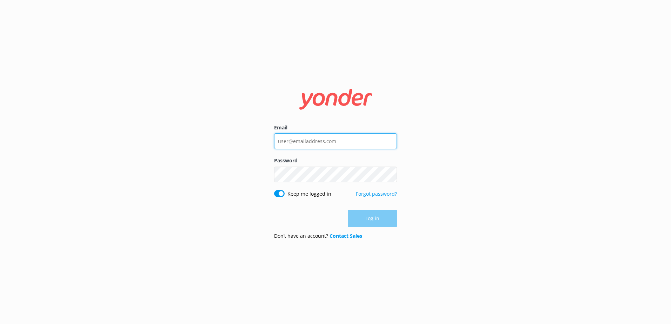
type input "[EMAIL_ADDRESS][DOMAIN_NAME]"
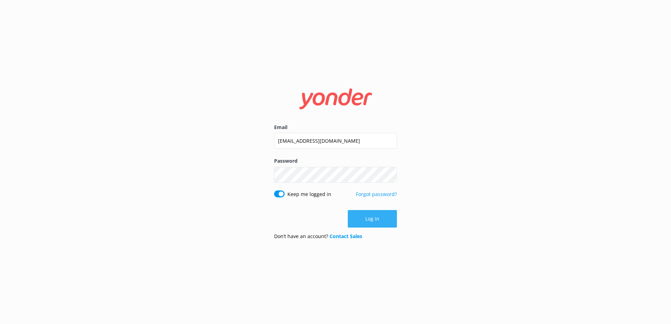
click at [371, 222] on div "Log in" at bounding box center [335, 219] width 123 height 18
click at [361, 221] on button "Log in" at bounding box center [372, 219] width 49 height 18
